Goal: Transaction & Acquisition: Book appointment/travel/reservation

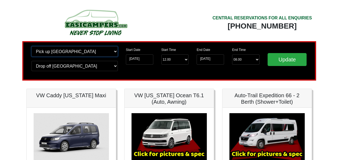
click at [73, 52] on select "Change pick up location? Pick up Edinburgh Birmingham Airport Blackburn Lancash…" at bounding box center [74, 51] width 86 height 10
select select "BLA1"
click at [31, 46] on select "Change pick up location? Pick up Edinburgh Birmingham Airport Blackburn Lancash…" at bounding box center [74, 51] width 86 height 10
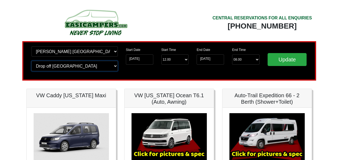
click at [81, 63] on select "Change drop off location? Drop off Edinburgh Birmingham Airport Blackburn Lanca…" at bounding box center [74, 66] width 86 height 10
select select "BLA1"
click at [31, 61] on select "Change drop off location? Drop off Edinburgh Birmingham Airport Blackburn Lanca…" at bounding box center [74, 66] width 86 height 10
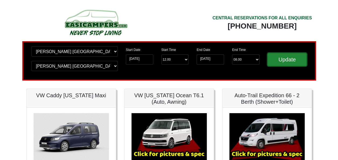
click at [281, 55] on input "Update" at bounding box center [287, 59] width 39 height 13
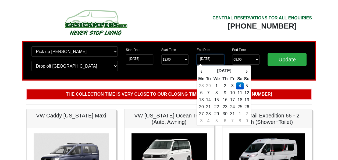
click at [217, 58] on input "[DATE]" at bounding box center [210, 59] width 27 height 10
click at [203, 70] on th "‹" at bounding box center [201, 70] width 7 height 9
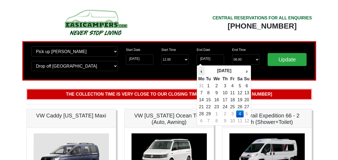
click at [203, 70] on th "‹" at bounding box center [201, 70] width 7 height 9
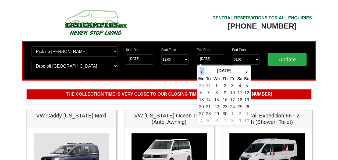
click at [203, 70] on th "‹" at bounding box center [201, 70] width 7 height 9
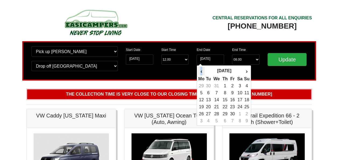
click at [203, 70] on th "‹" at bounding box center [201, 70] width 7 height 9
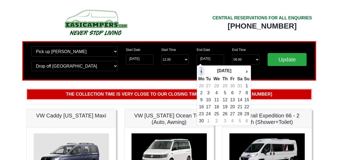
click at [203, 70] on th "‹" at bounding box center [201, 70] width 7 height 9
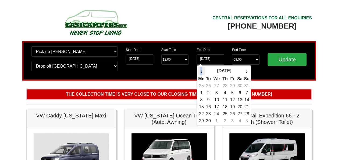
click at [203, 70] on th "‹" at bounding box center [201, 70] width 7 height 9
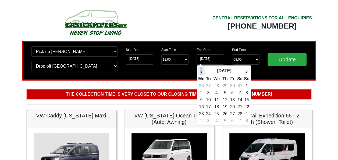
click at [203, 70] on th "‹" at bounding box center [201, 70] width 7 height 9
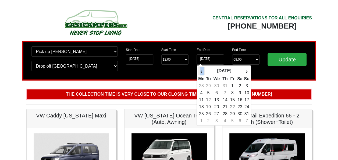
click at [203, 70] on th "‹" at bounding box center [201, 70] width 7 height 9
drag, startPoint x: 203, startPoint y: 70, endPoint x: 248, endPoint y: 73, distance: 44.7
click at [248, 73] on th "›" at bounding box center [247, 70] width 6 height 9
click at [206, 120] on td "2" at bounding box center [208, 120] width 7 height 7
click at [204, 59] on input "[DATE]" at bounding box center [210, 59] width 27 height 10
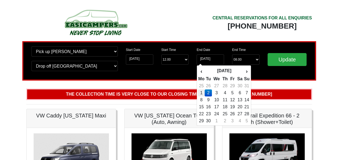
click at [201, 92] on td "1" at bounding box center [201, 92] width 7 height 7
type input "[DATE]"
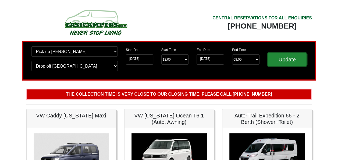
click at [286, 58] on input "Update" at bounding box center [287, 59] width 39 height 13
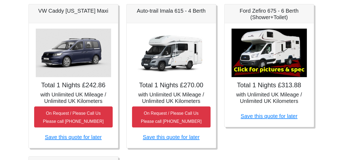
scroll to position [237, 0]
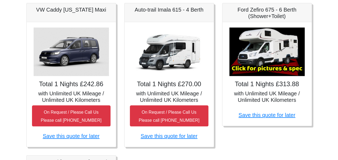
click at [277, 48] on img at bounding box center [267, 51] width 75 height 48
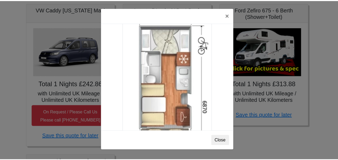
scroll to position [883, 0]
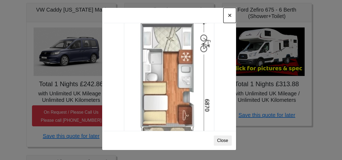
click at [231, 13] on button "×" at bounding box center [230, 15] width 12 height 15
